Goal: Information Seeking & Learning: Learn about a topic

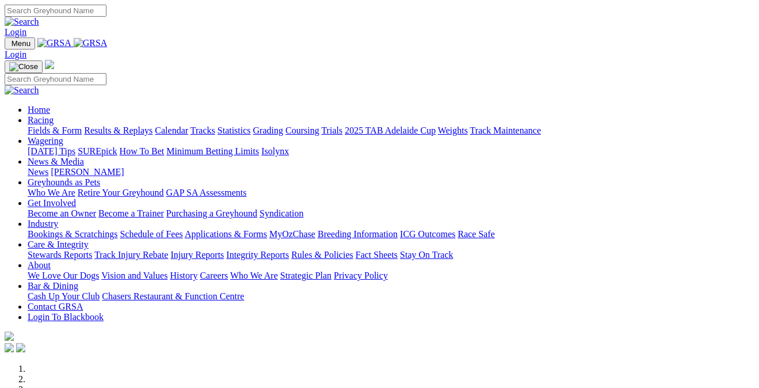
click at [53, 115] on link "Racing" at bounding box center [41, 120] width 26 height 10
click at [55, 125] on link "Fields & Form" at bounding box center [55, 130] width 54 height 10
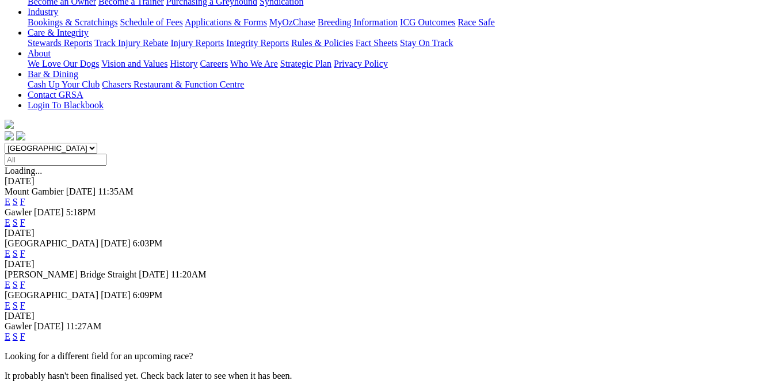
scroll to position [237, 0]
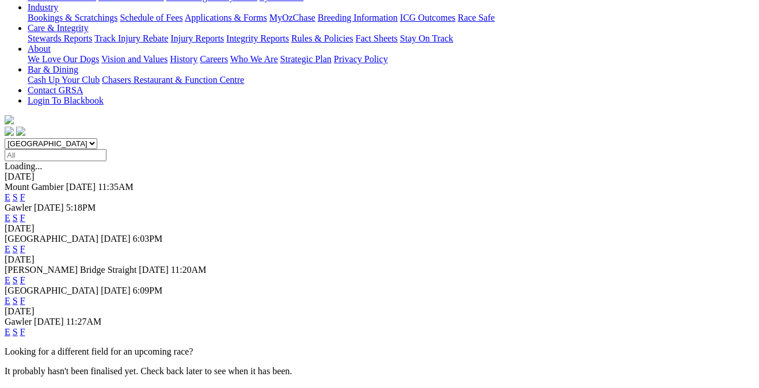
click at [25, 327] on link "F" at bounding box center [22, 332] width 5 height 10
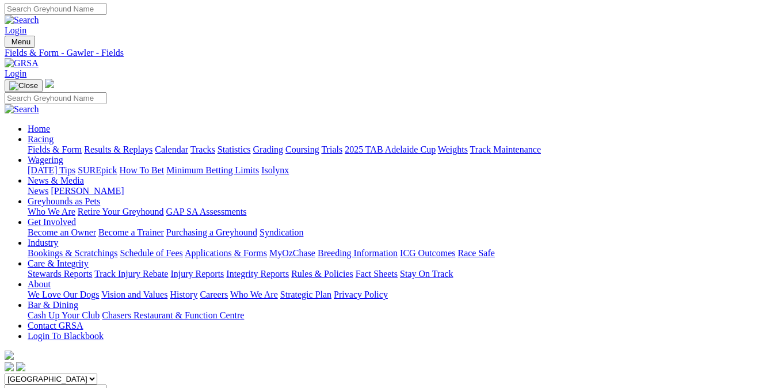
scroll to position [-1, 0]
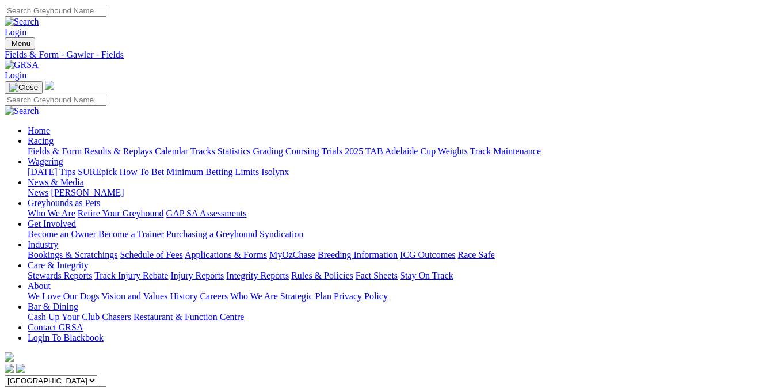
click at [283, 146] on link "Grading" at bounding box center [268, 151] width 30 height 10
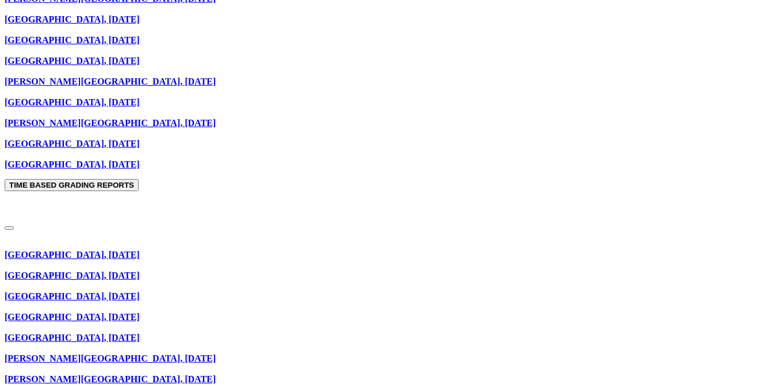
scroll to position [1025, 0]
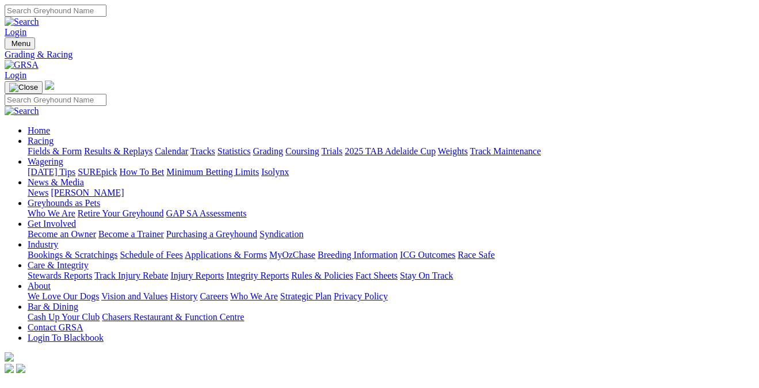
click at [106, 250] on link "Bookings & Scratchings" at bounding box center [73, 255] width 90 height 10
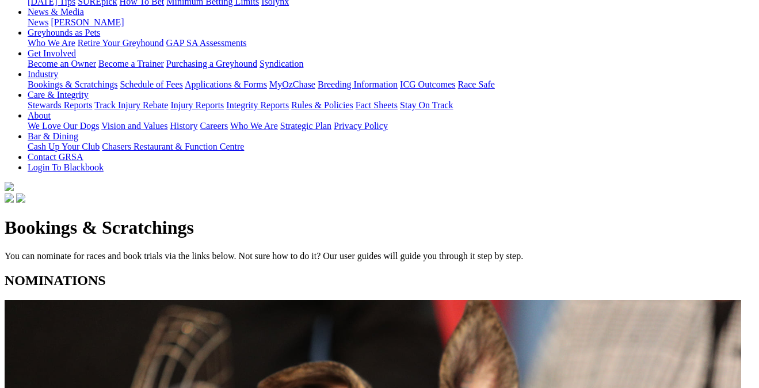
scroll to position [181, 0]
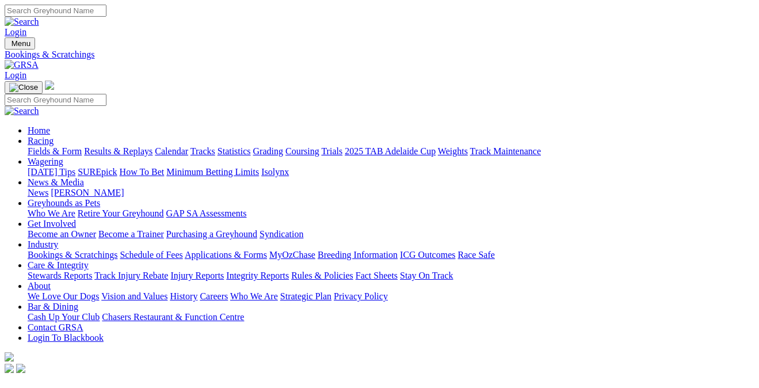
scroll to position [0, 0]
click at [53, 136] on link "Racing" at bounding box center [41, 141] width 26 height 10
click at [283, 146] on link "Grading" at bounding box center [268, 151] width 30 height 10
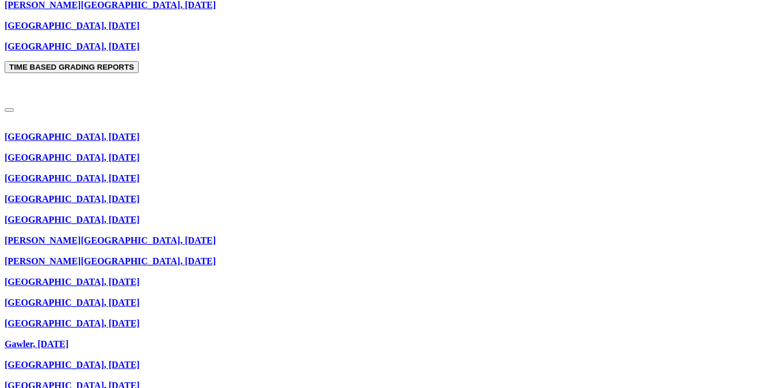
scroll to position [1145, 0]
